Goal: Task Accomplishment & Management: Use online tool/utility

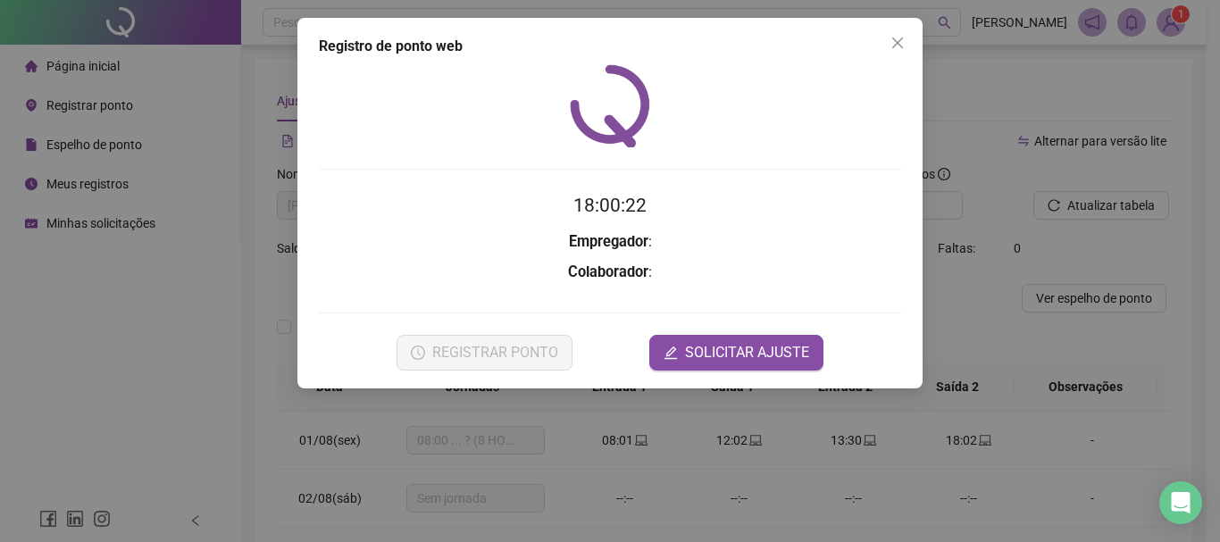
click at [436, 217] on h2 "18:00:22" at bounding box center [610, 205] width 582 height 29
click at [419, 123] on div at bounding box center [610, 105] width 582 height 83
click at [351, 274] on h3 "Colaborador :" at bounding box center [610, 272] width 582 height 23
click at [364, 290] on form "18:00:25 Empregador : Colaborador : REGISTRAR PONTO SOLICITAR AJUSTE" at bounding box center [610, 280] width 582 height 179
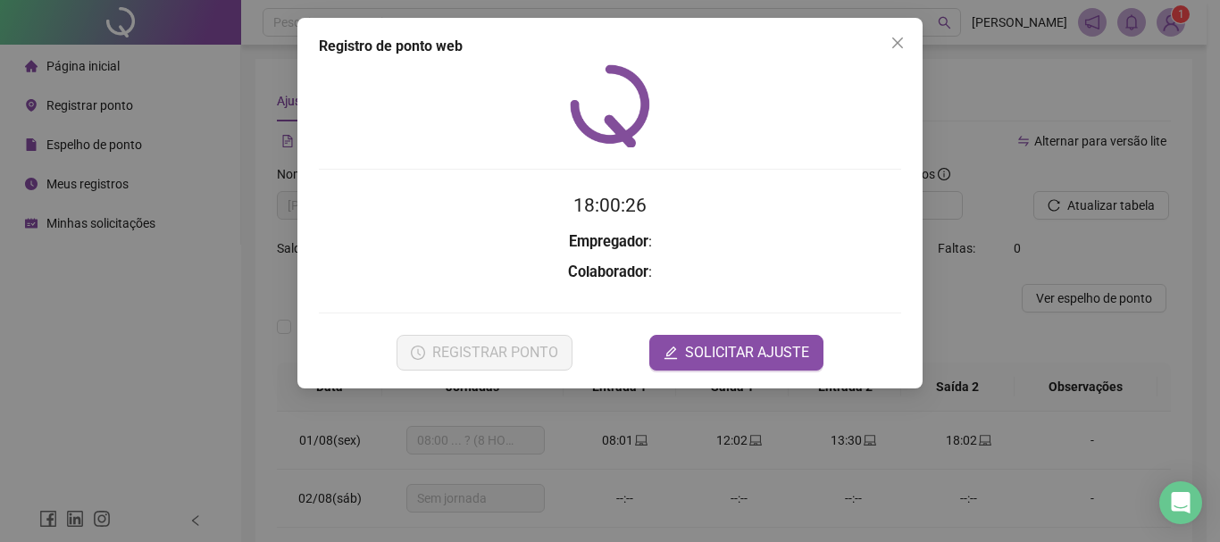
click at [892, 43] on icon "close" at bounding box center [898, 43] width 14 height 14
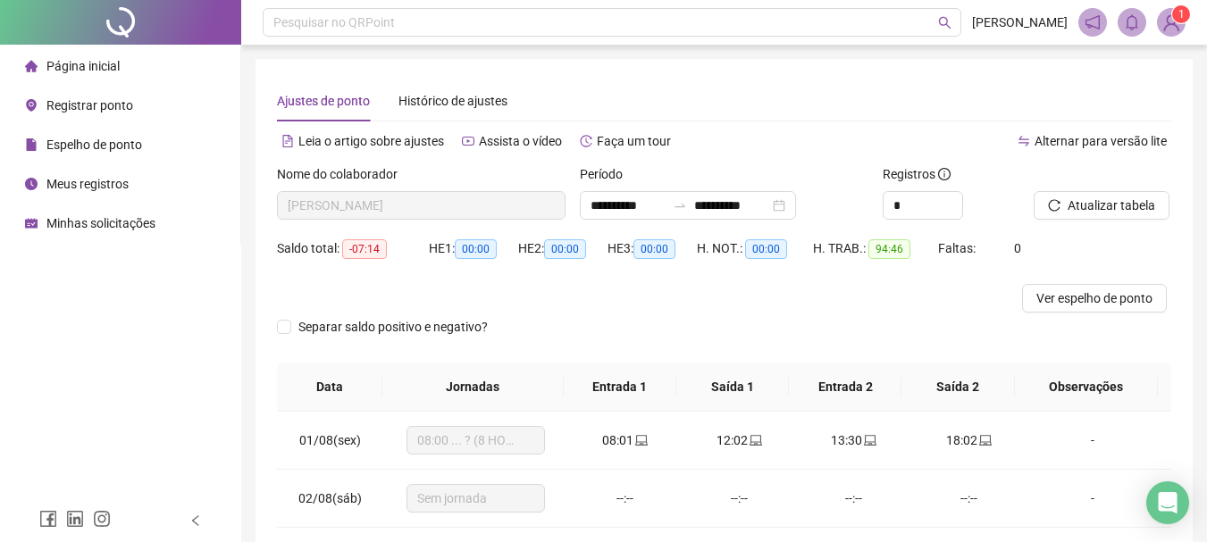
click at [95, 62] on span "Página inicial" at bounding box center [82, 66] width 73 height 14
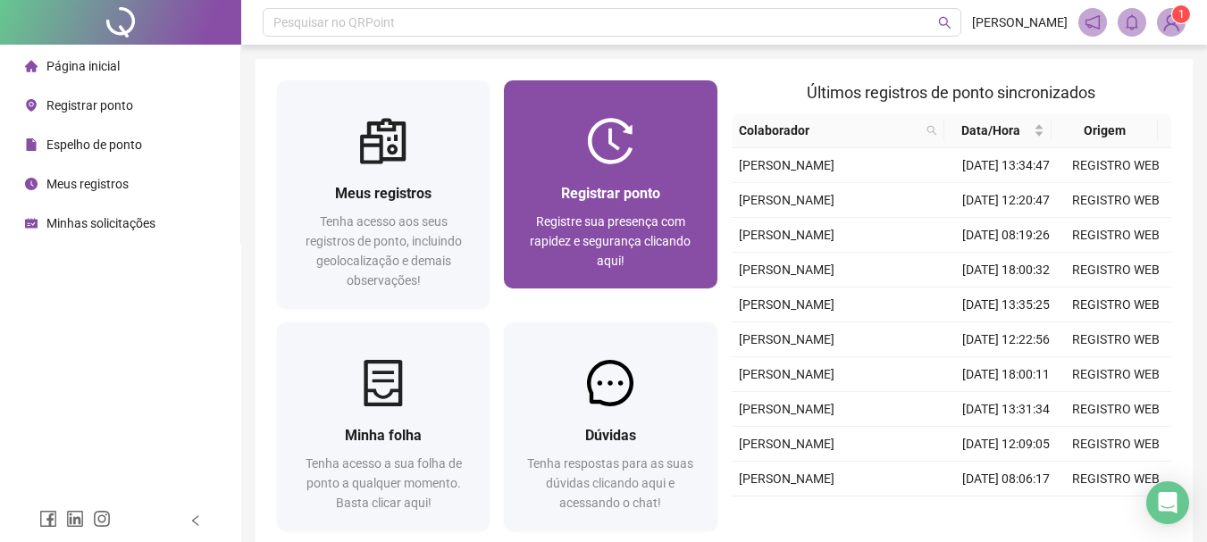
click at [639, 197] on span "Registrar ponto" at bounding box center [610, 193] width 99 height 17
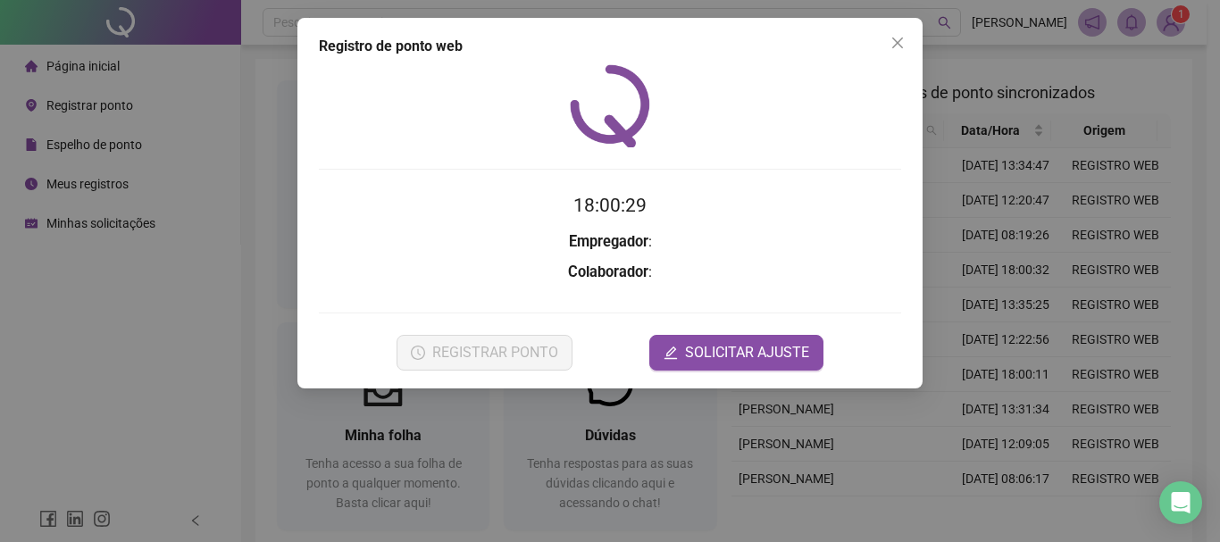
click at [403, 229] on form "18:00:29 Empregador : Colaborador : REGISTRAR PONTO SOLICITAR AJUSTE" at bounding box center [610, 280] width 582 height 179
click at [375, 272] on h3 "Colaborador :" at bounding box center [610, 272] width 582 height 23
click at [752, 114] on div at bounding box center [610, 105] width 582 height 83
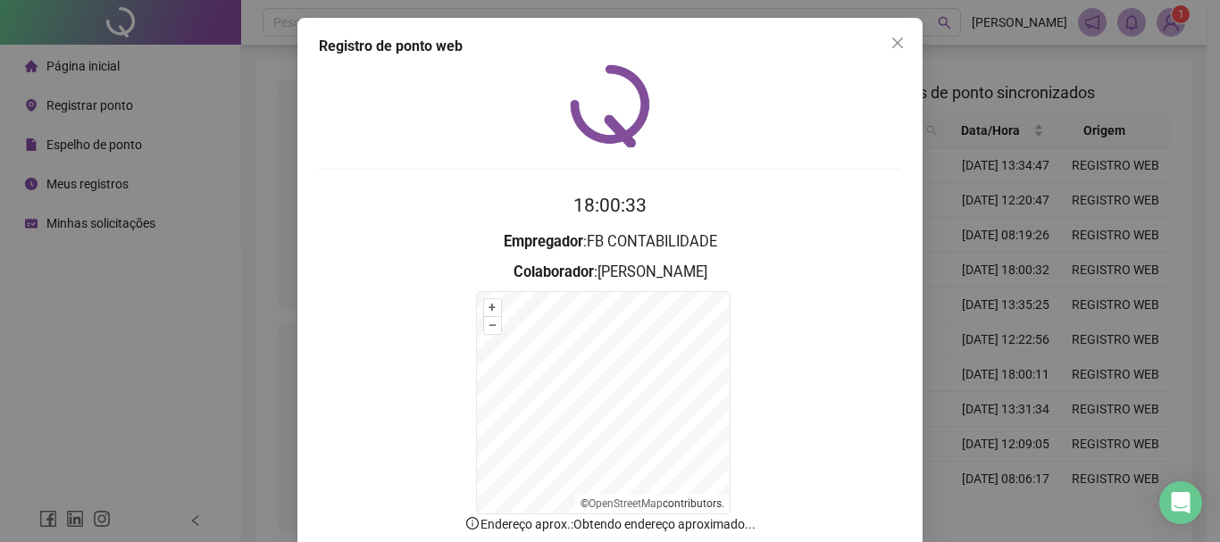
click at [747, 137] on div at bounding box center [610, 105] width 582 height 83
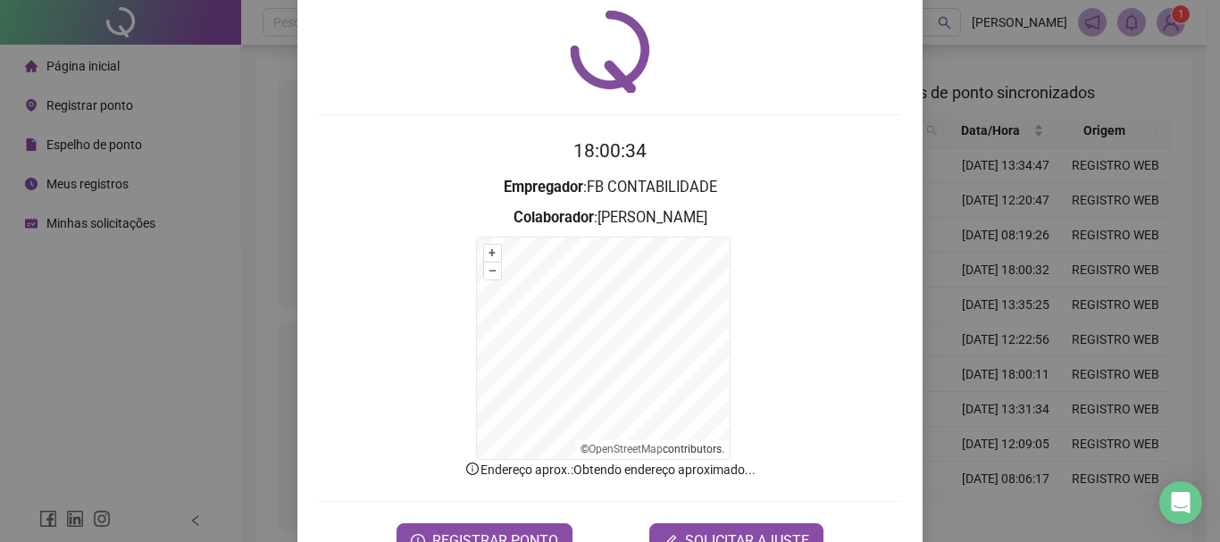
scroll to position [111, 0]
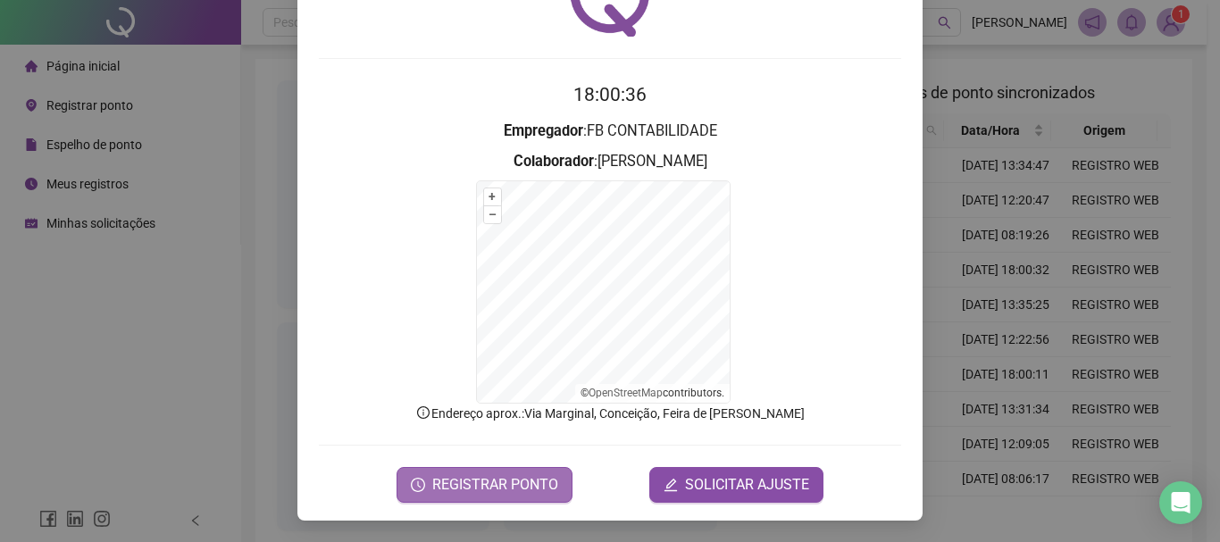
click at [431, 497] on button "REGISTRAR PONTO" at bounding box center [485, 485] width 176 height 36
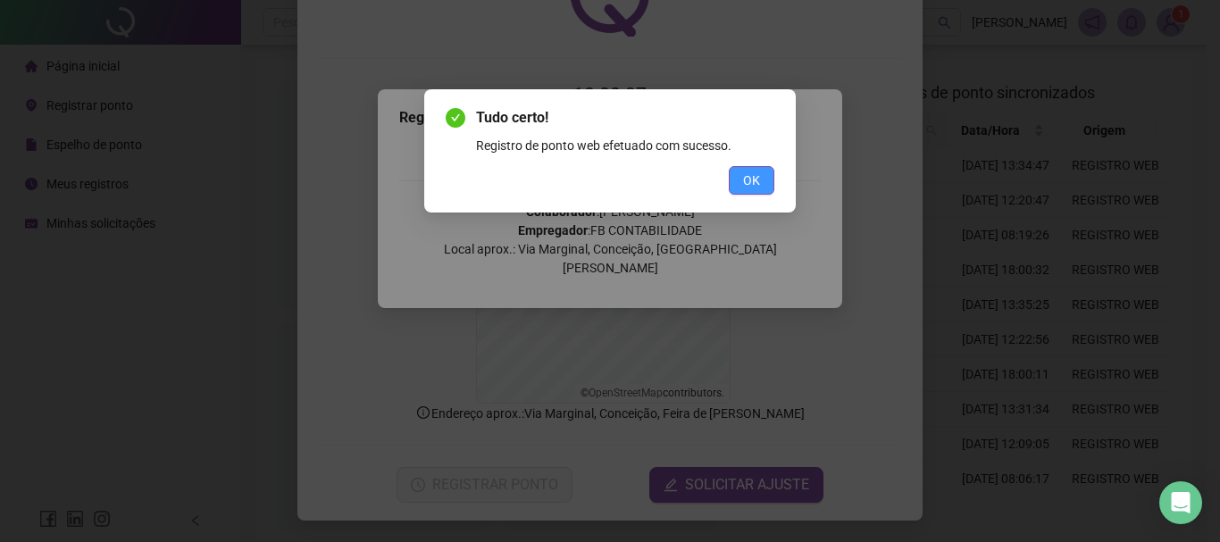
click at [742, 185] on button "OK" at bounding box center [752, 180] width 46 height 29
